Goal: Transaction & Acquisition: Download file/media

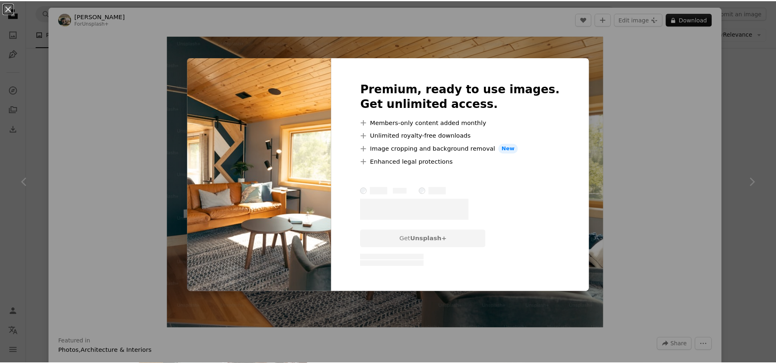
scroll to position [367, 0]
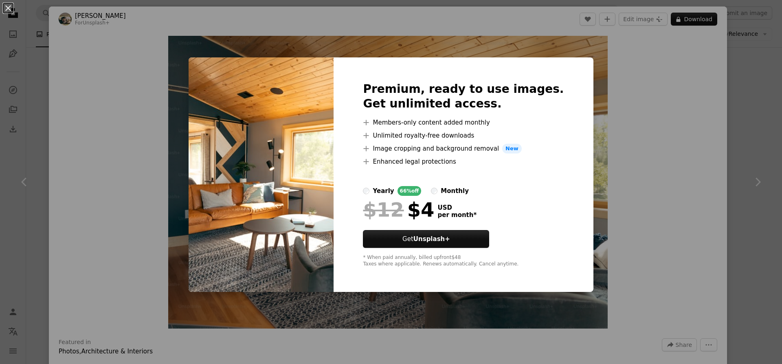
click at [264, 83] on img at bounding box center [261, 174] width 145 height 235
click at [10, 9] on button "An X shape" at bounding box center [8, 8] width 10 height 10
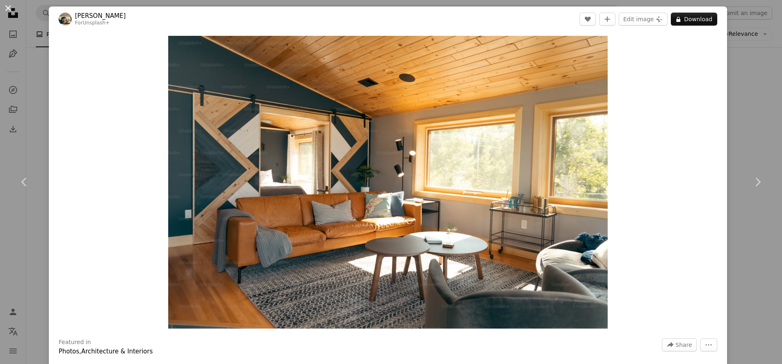
click at [10, 9] on button "An X shape" at bounding box center [8, 8] width 10 height 10
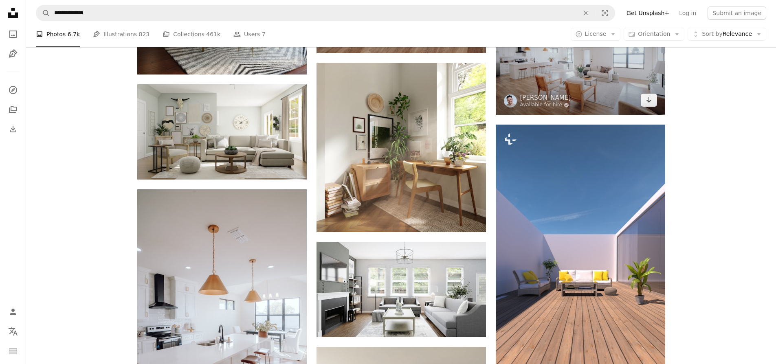
scroll to position [672, 0]
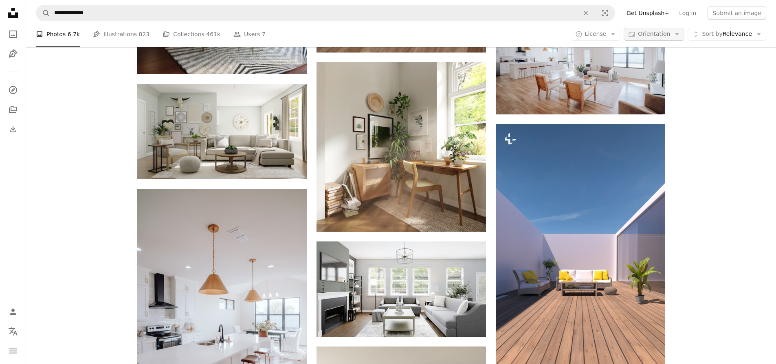
click at [665, 34] on span "Orientation" at bounding box center [654, 34] width 32 height 7
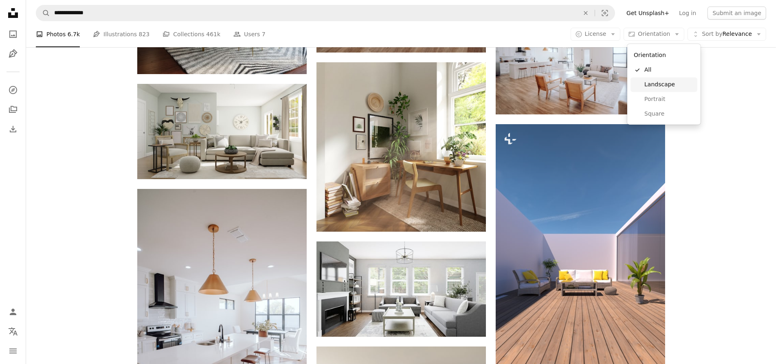
click at [660, 88] on span "Landscape" at bounding box center [669, 85] width 50 height 8
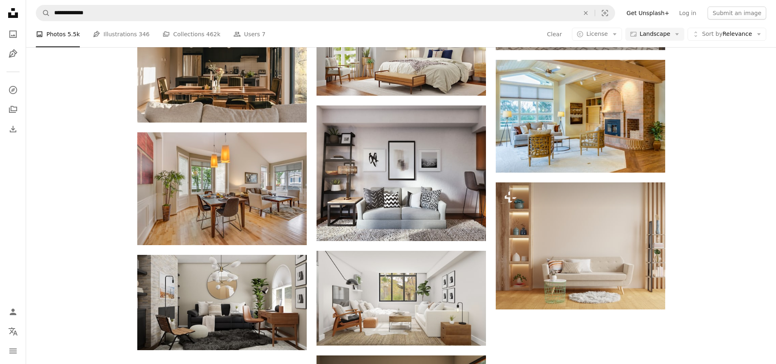
scroll to position [392, 0]
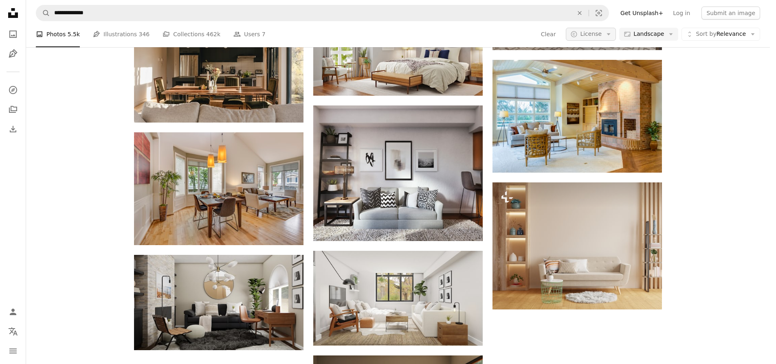
click at [593, 39] on button "A copyright icon © License Arrow down" at bounding box center [591, 34] width 50 height 13
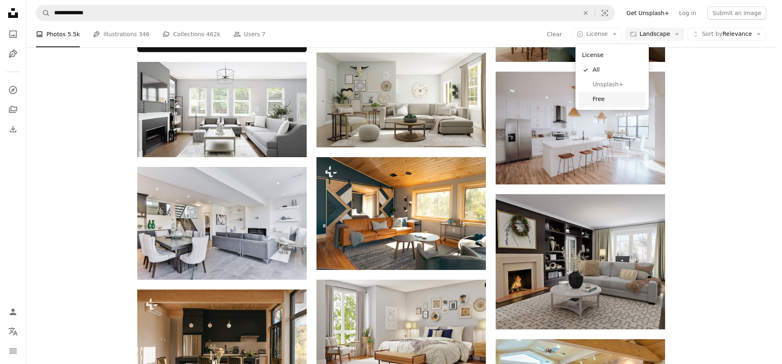
click at [604, 103] on span "Free" at bounding box center [618, 99] width 50 height 8
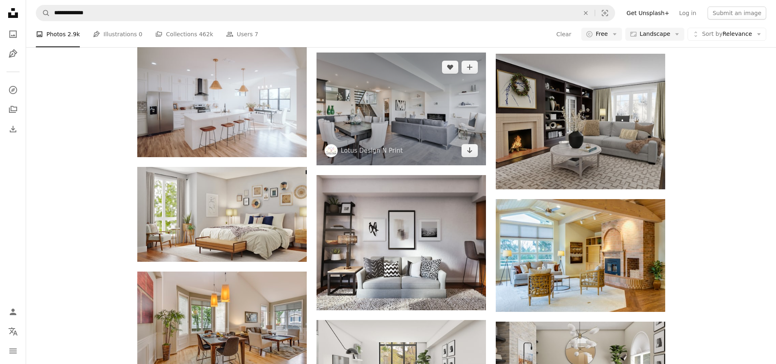
scroll to position [550, 0]
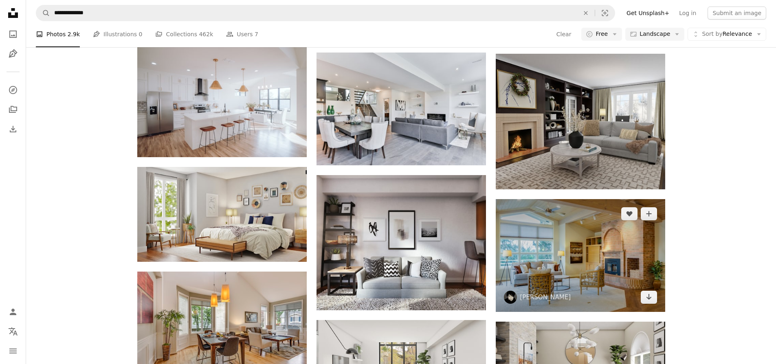
click at [595, 199] on img at bounding box center [580, 255] width 169 height 113
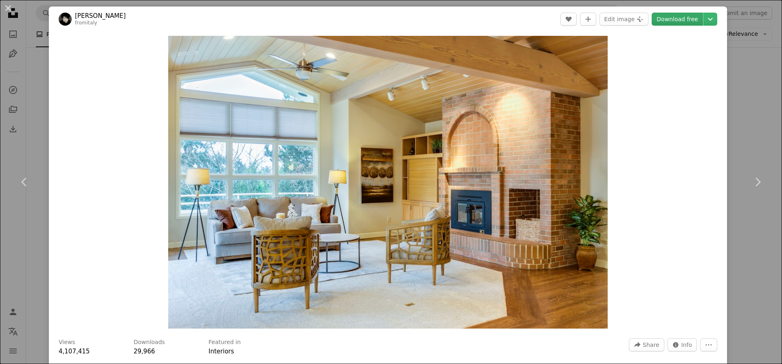
click at [674, 17] on link "Download free" at bounding box center [677, 19] width 51 height 13
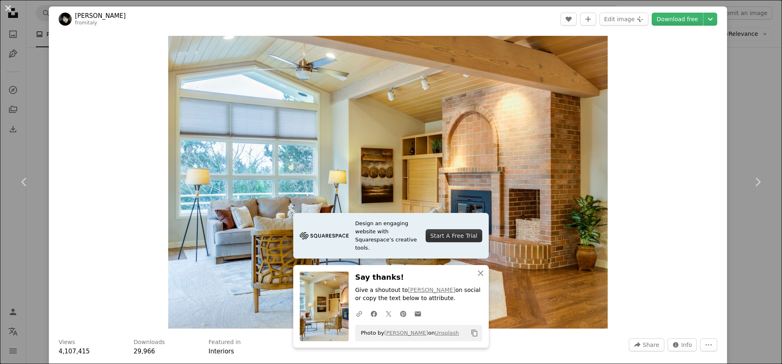
click at [6, 9] on button "An X shape" at bounding box center [8, 8] width 10 height 10
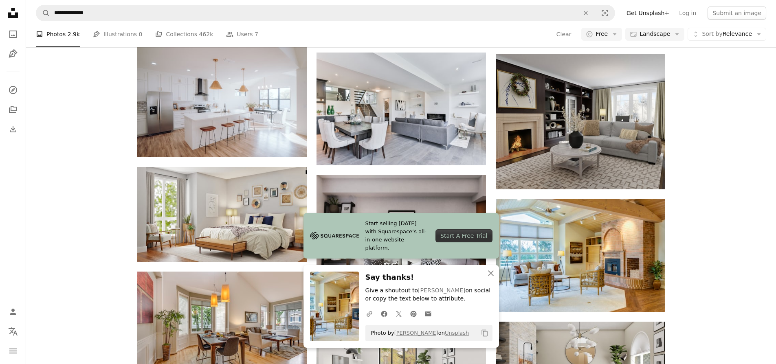
scroll to position [844, 0]
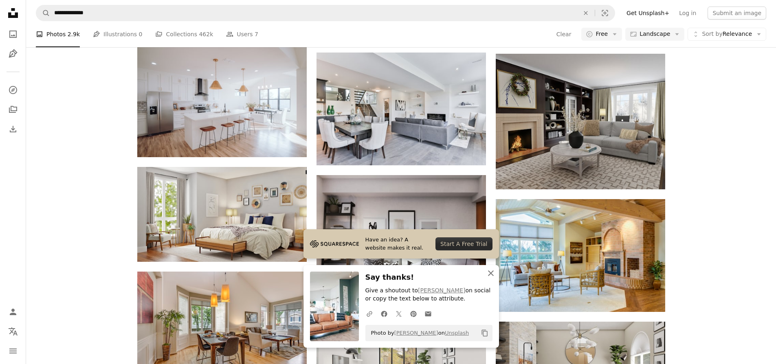
click at [493, 271] on icon "An X shape" at bounding box center [491, 273] width 10 height 10
